Goal: Information Seeking & Learning: Compare options

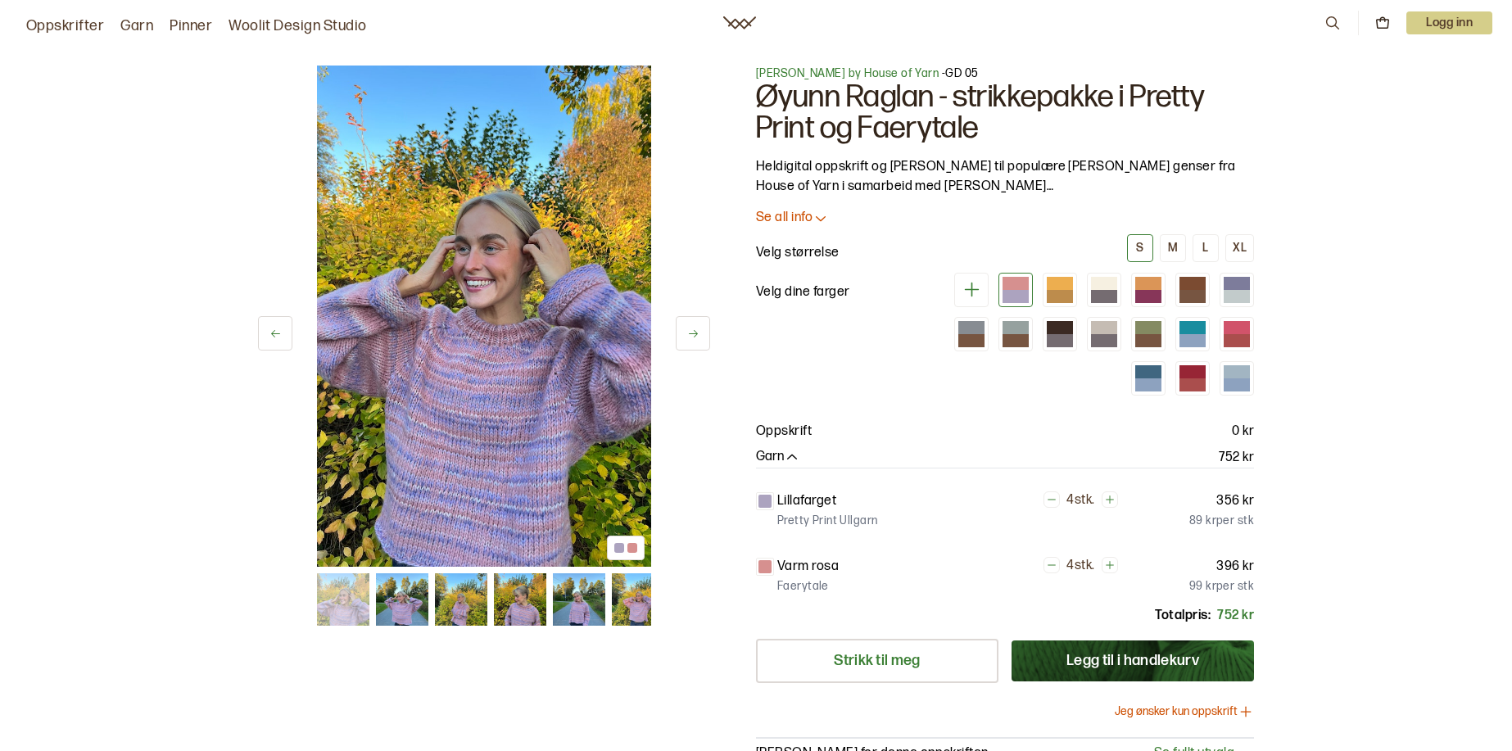
click at [1077, 290] on div at bounding box center [1097, 334] width 315 height 123
click at [1091, 293] on div at bounding box center [1104, 296] width 26 height 13
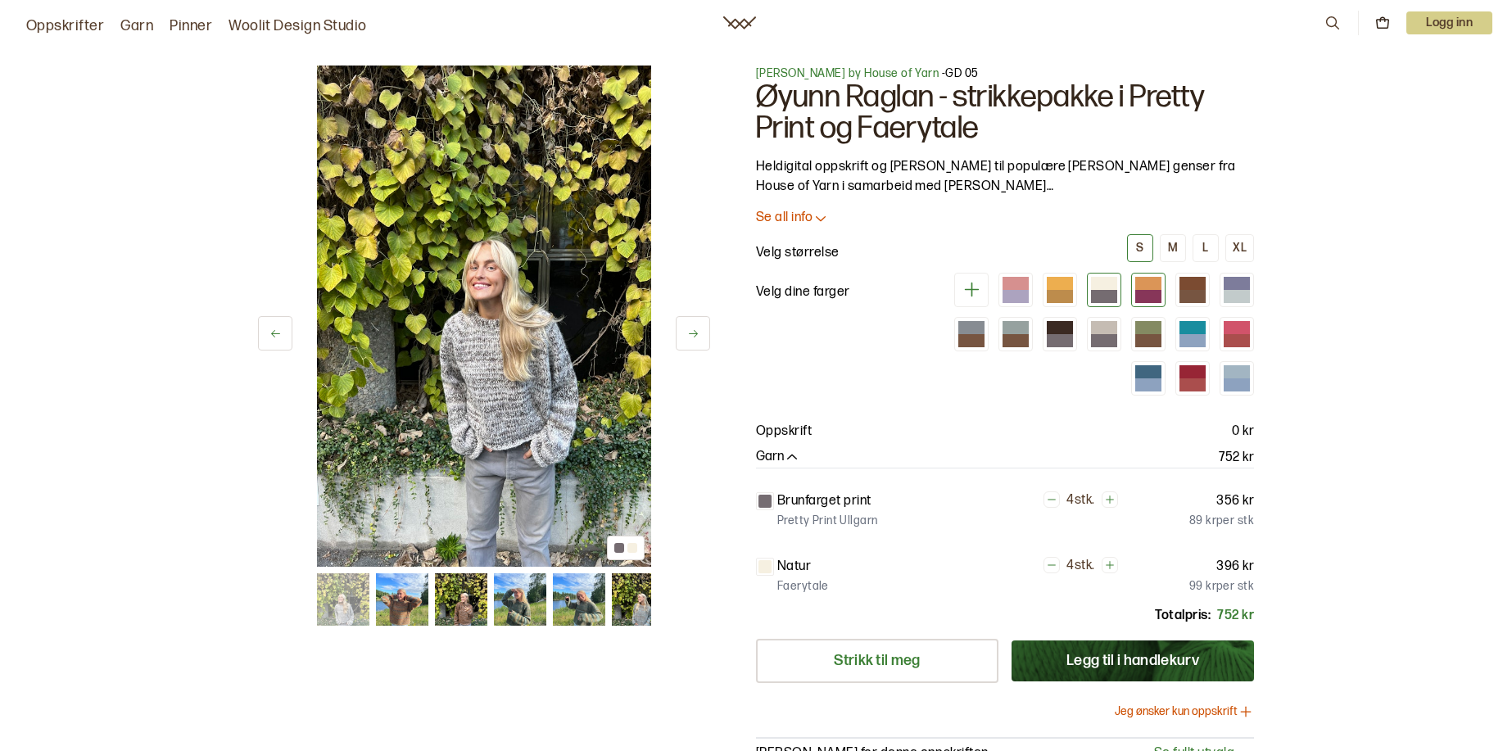
click at [1158, 290] on div at bounding box center [1149, 296] width 26 height 13
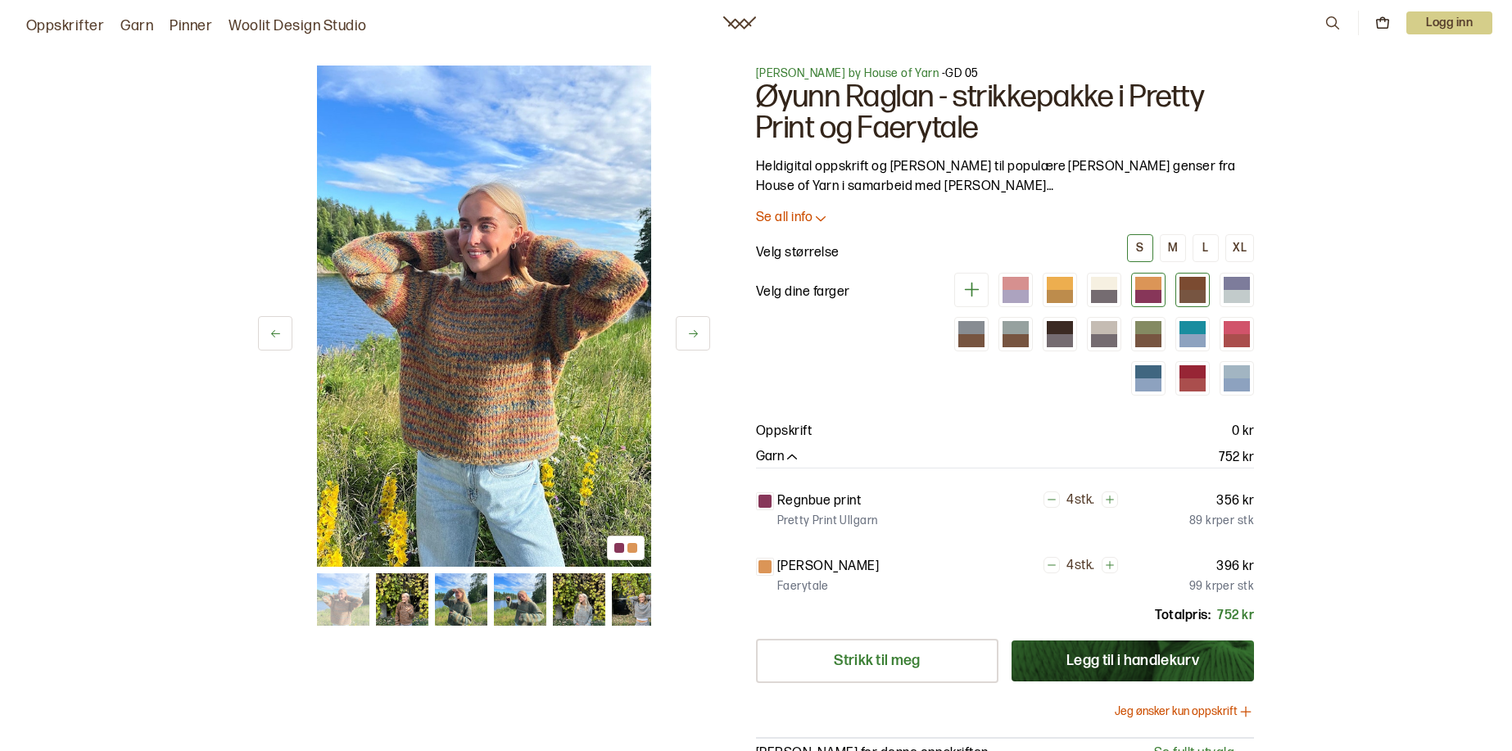
click at [1185, 288] on div at bounding box center [1193, 283] width 26 height 13
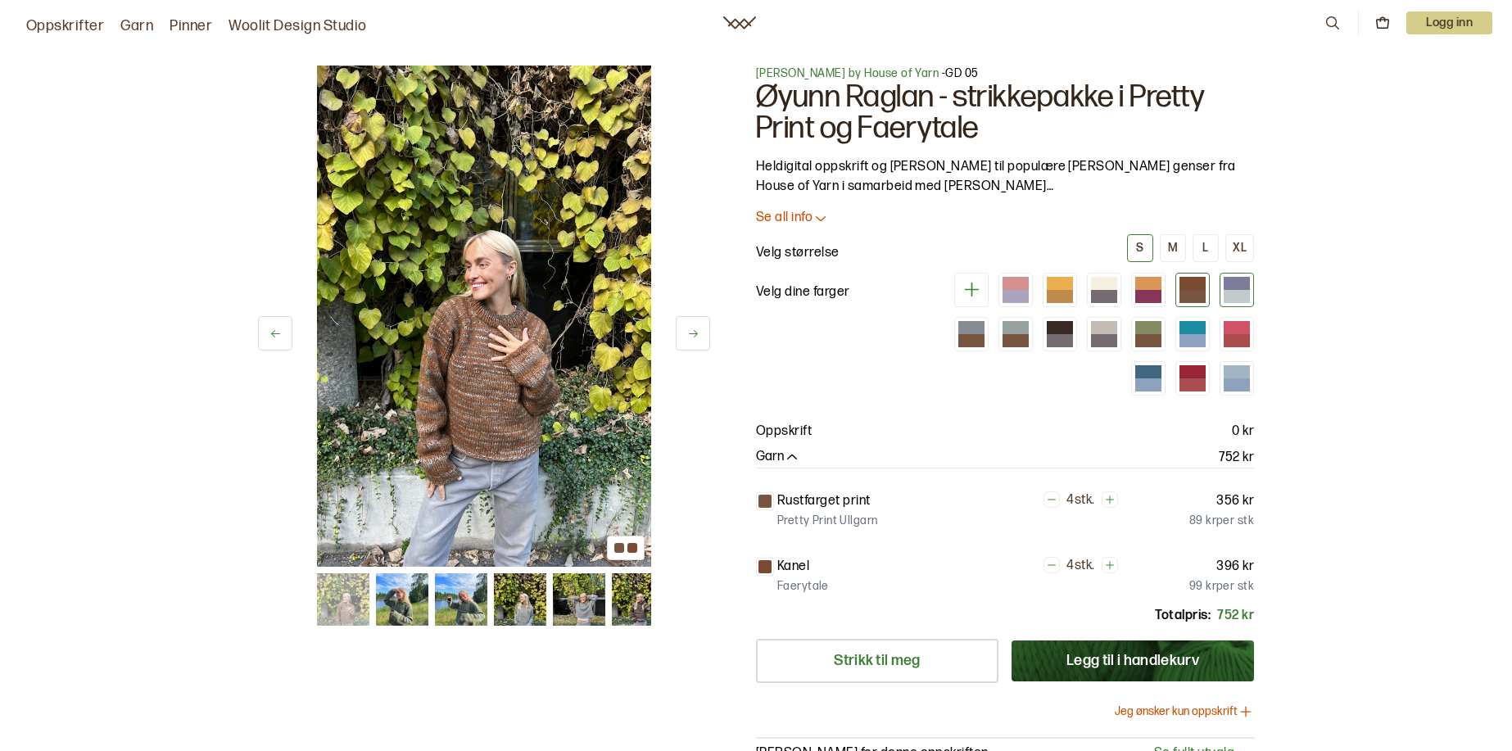
click at [1222, 288] on div at bounding box center [1237, 290] width 34 height 34
click at [1196, 338] on div at bounding box center [1193, 340] width 26 height 13
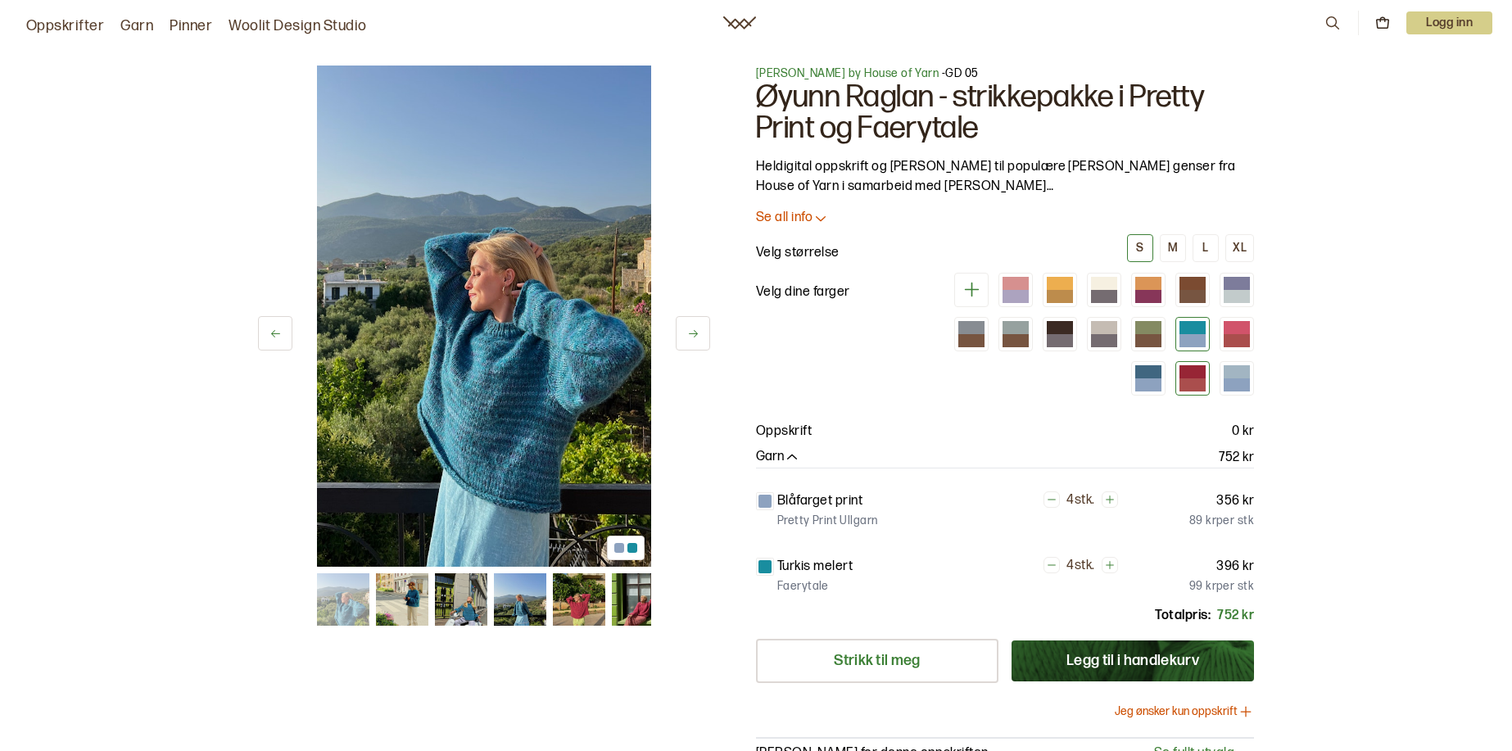
click at [1190, 383] on div at bounding box center [1193, 385] width 26 height 13
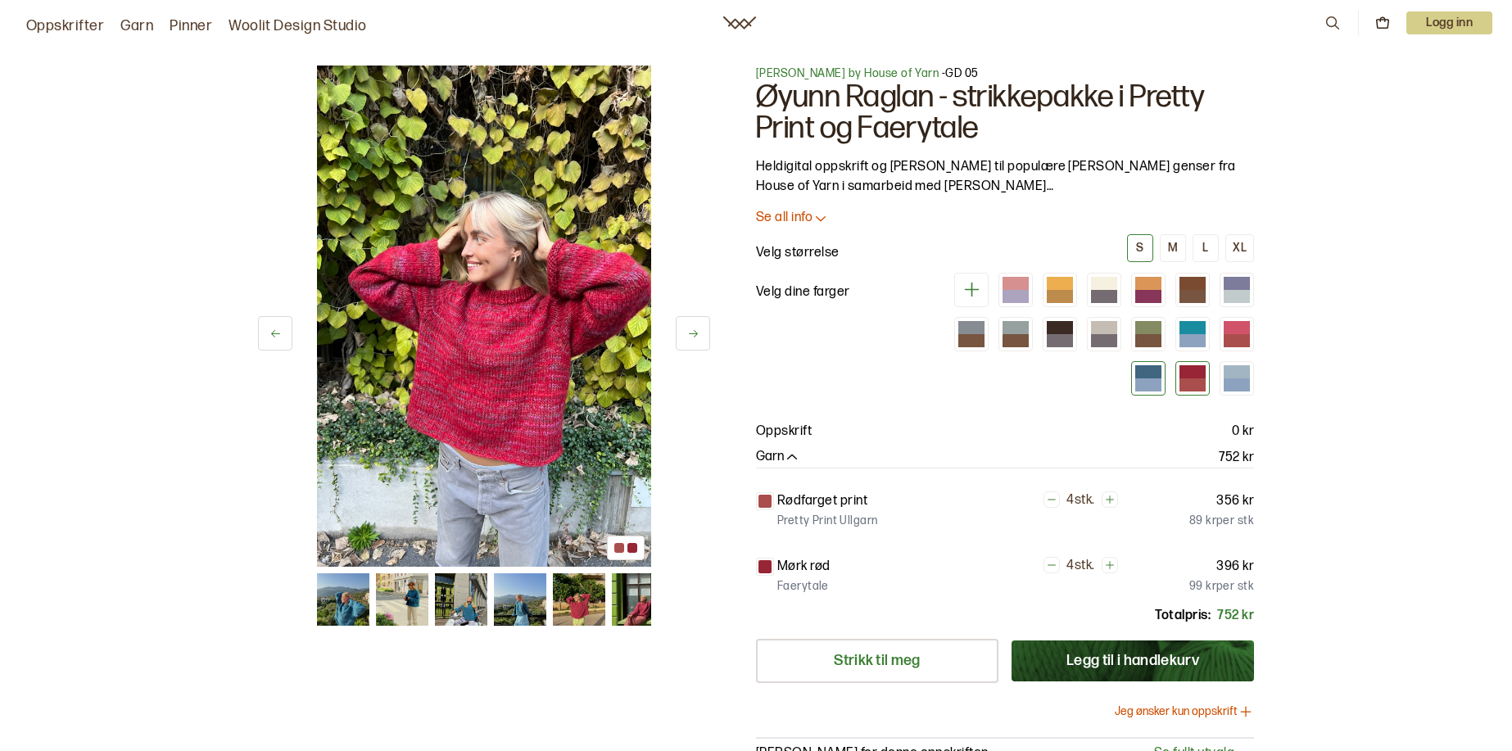
click at [1140, 383] on div at bounding box center [1149, 385] width 26 height 13
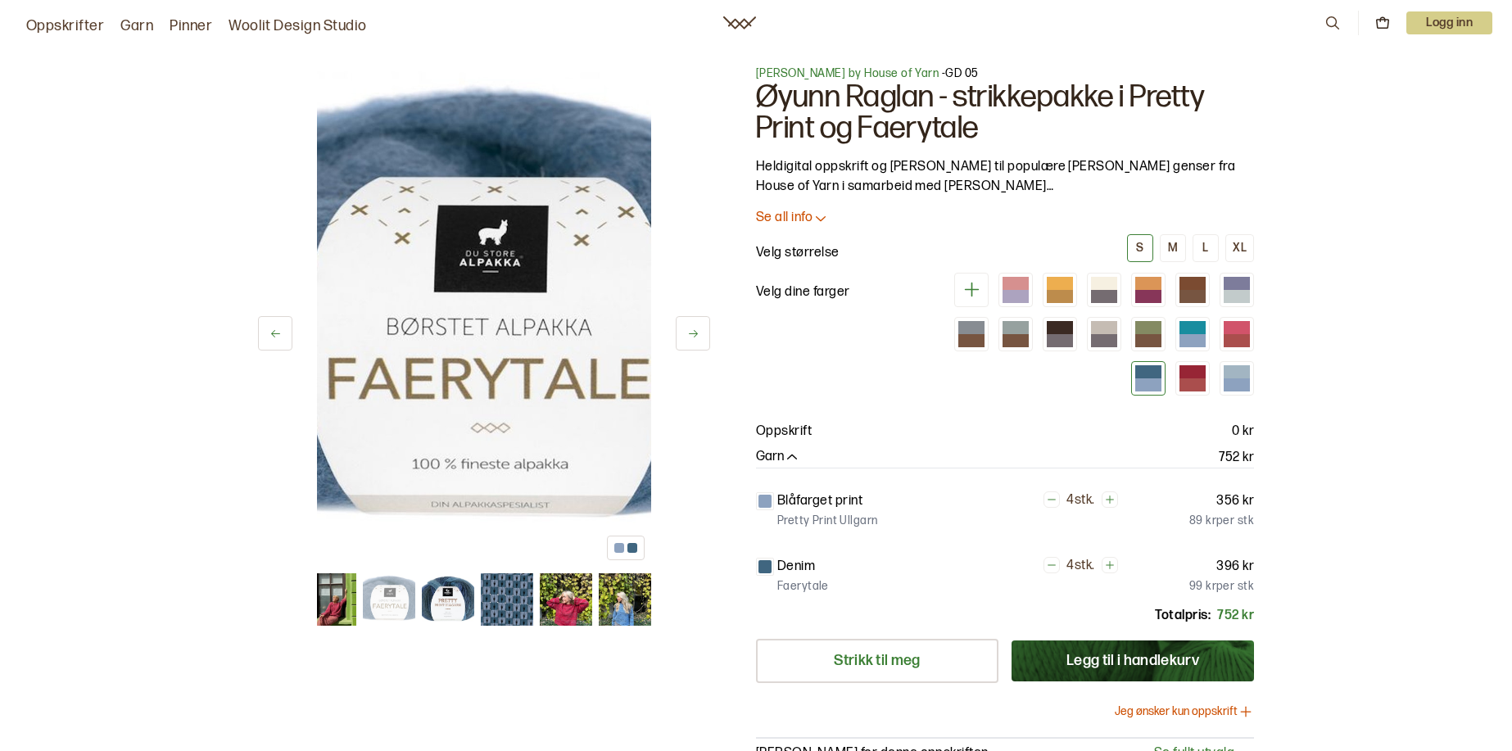
click at [625, 579] on img at bounding box center [625, 600] width 52 height 52
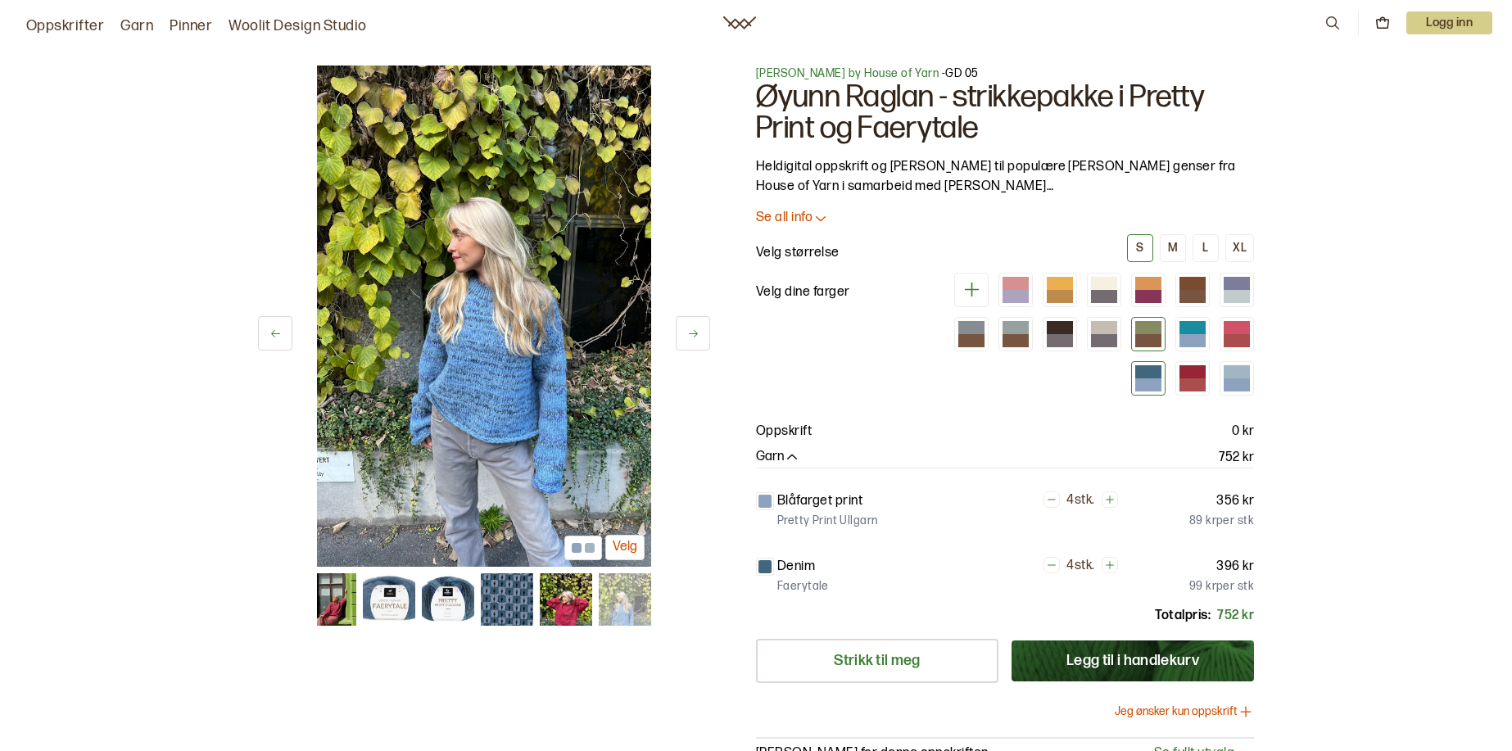
click at [1145, 325] on div at bounding box center [1149, 327] width 26 height 13
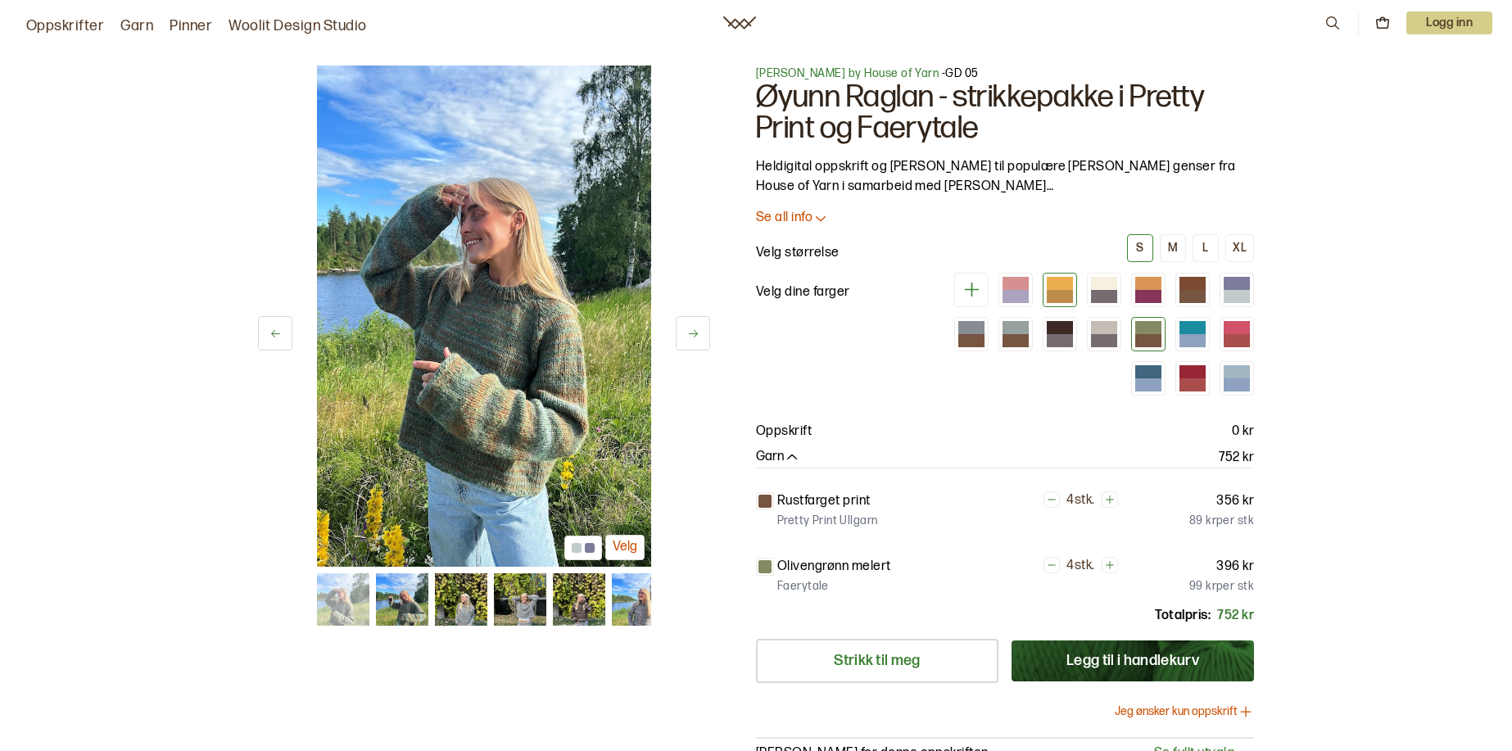
click at [1058, 292] on div at bounding box center [1060, 296] width 26 height 13
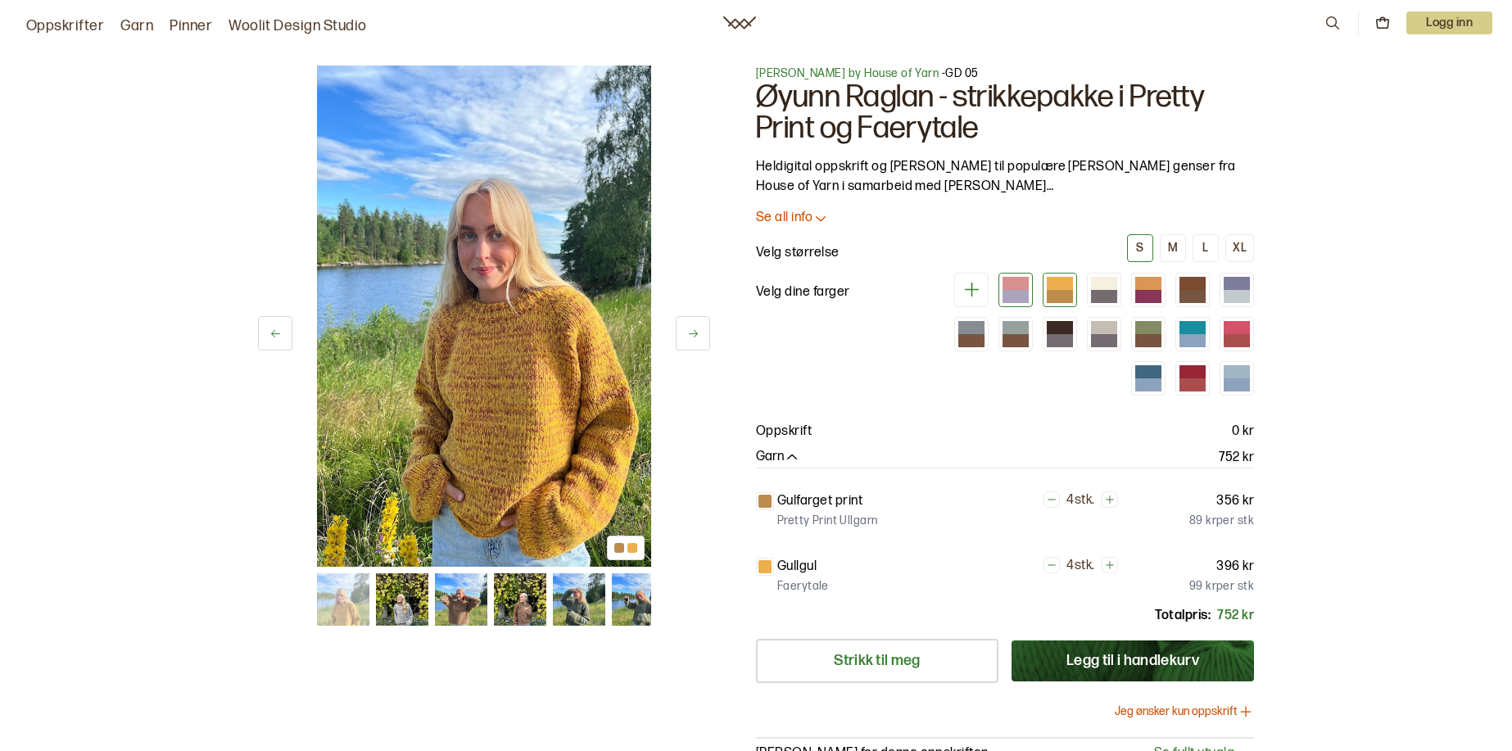
click at [1019, 292] on div at bounding box center [1016, 296] width 26 height 13
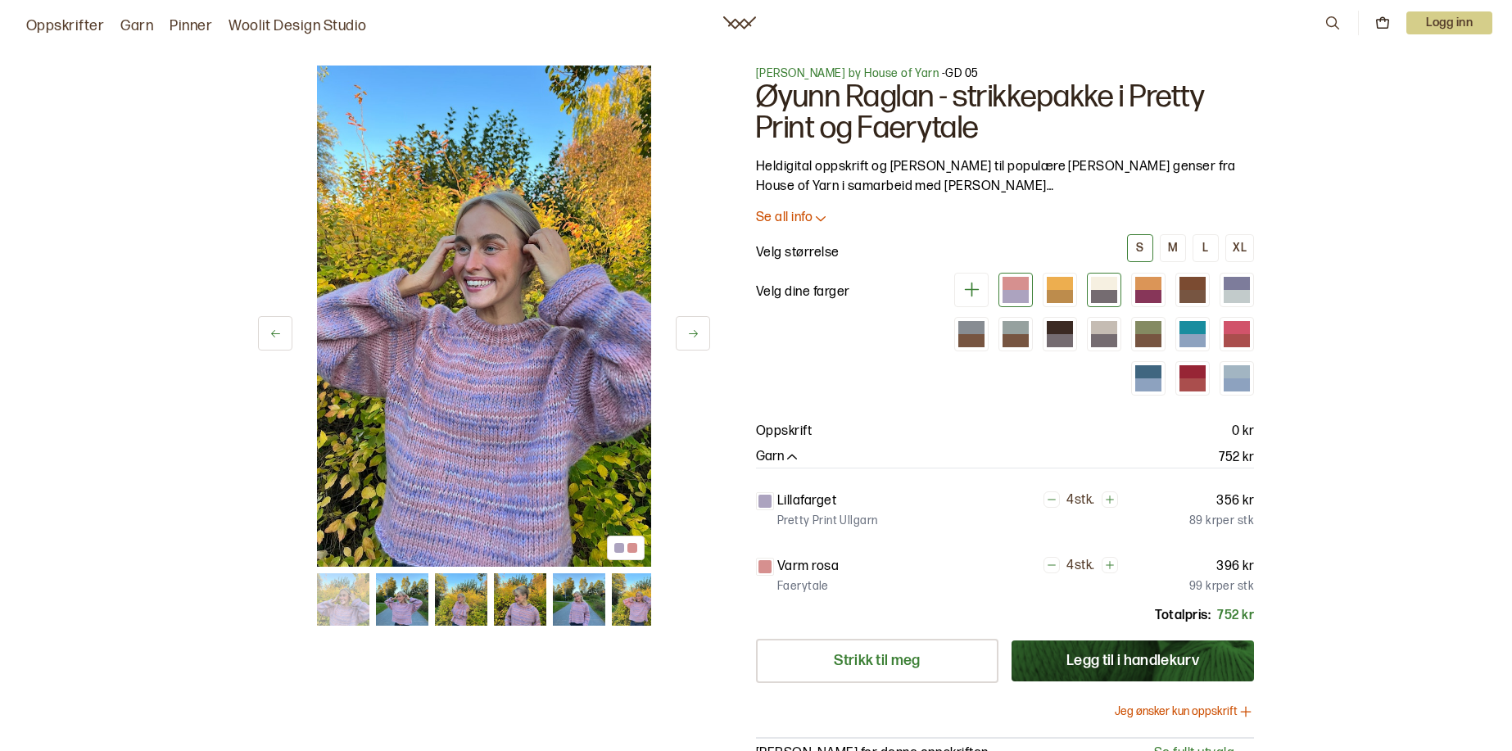
click at [1120, 294] on div at bounding box center [1104, 290] width 34 height 34
click at [1110, 292] on div at bounding box center [1104, 296] width 26 height 13
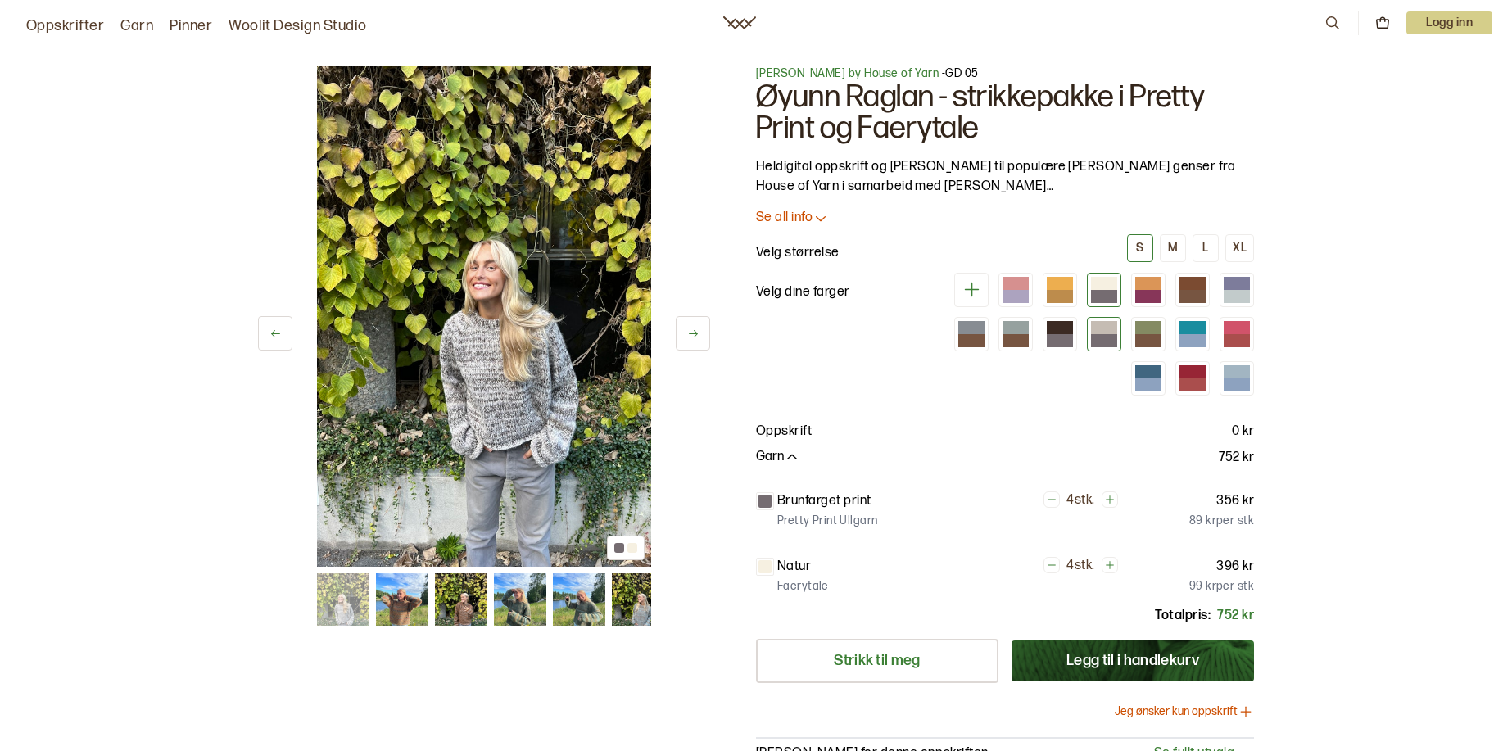
click at [1107, 338] on div at bounding box center [1104, 340] width 26 height 13
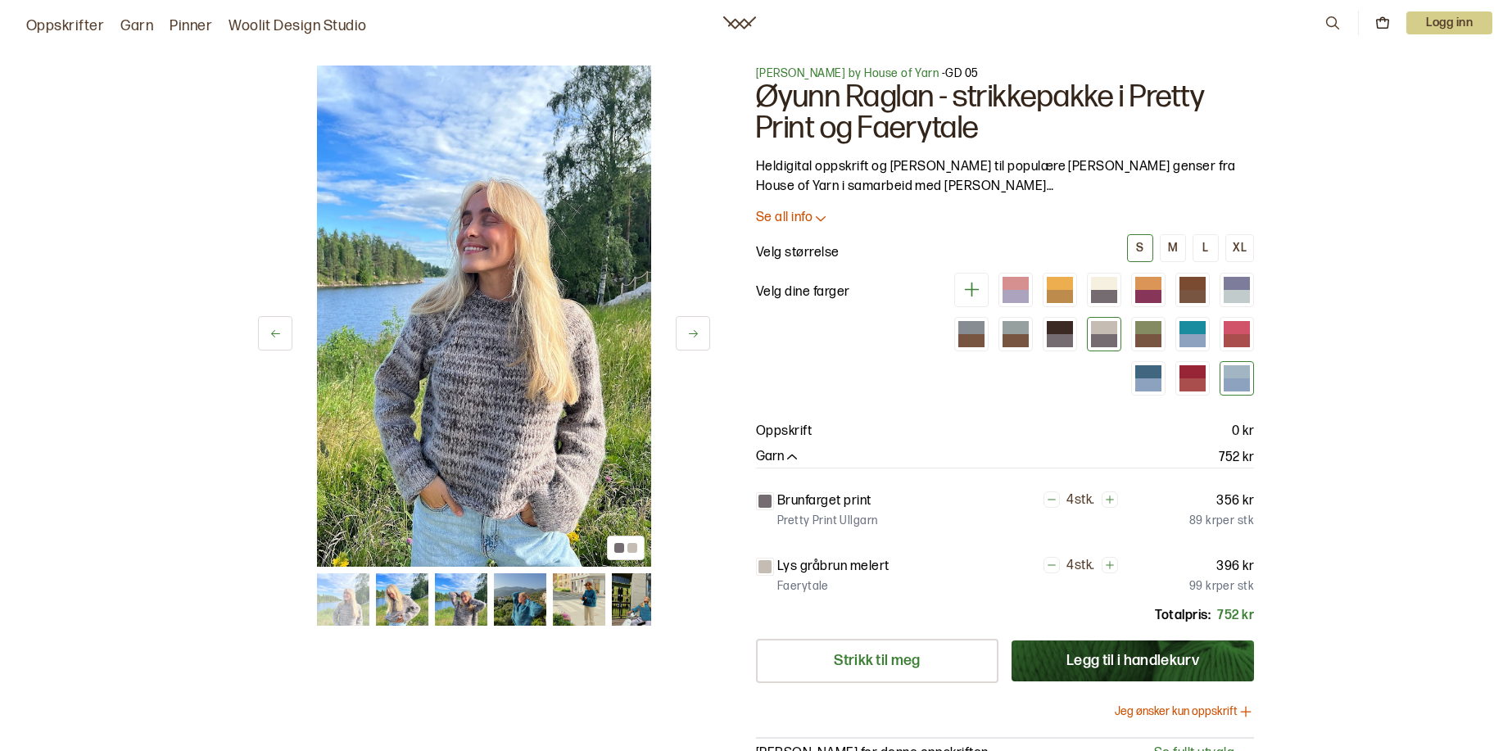
click at [1224, 383] on div at bounding box center [1237, 385] width 26 height 13
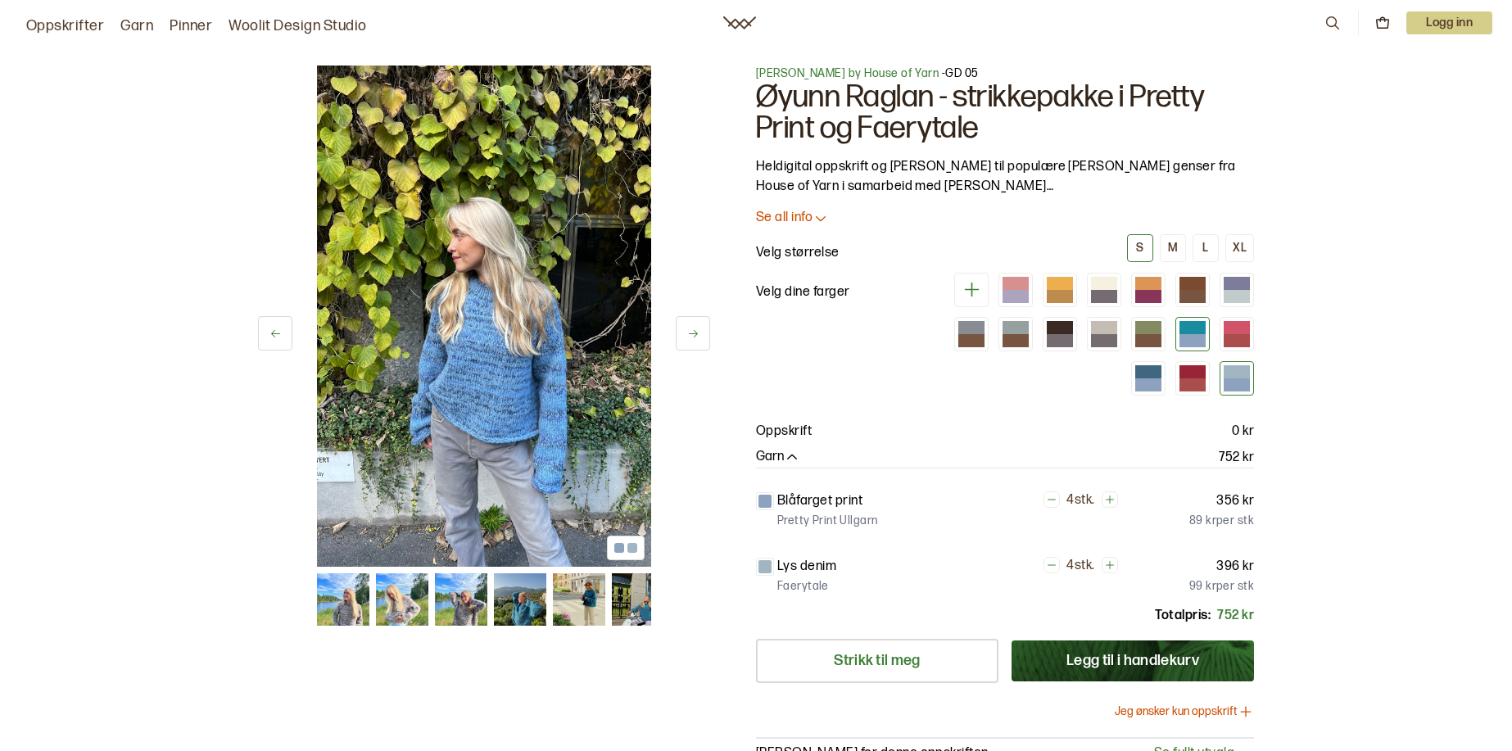
click at [1181, 338] on div at bounding box center [1193, 340] width 26 height 13
